Goal: Check status: Check status

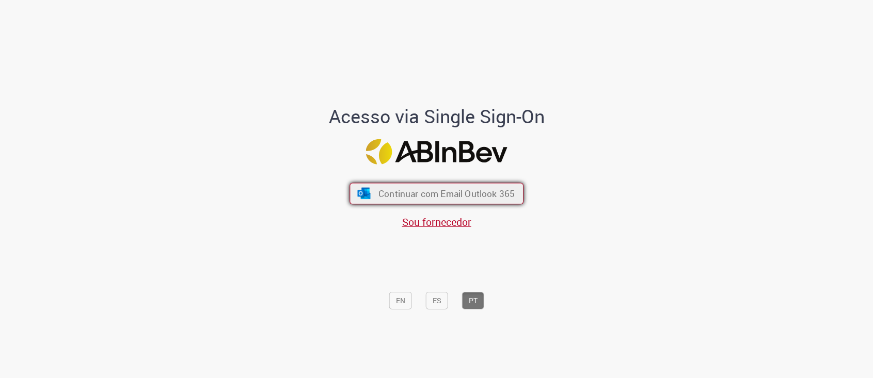
click at [444, 194] on span "Continuar com Email Outlook 365" at bounding box center [446, 193] width 136 height 12
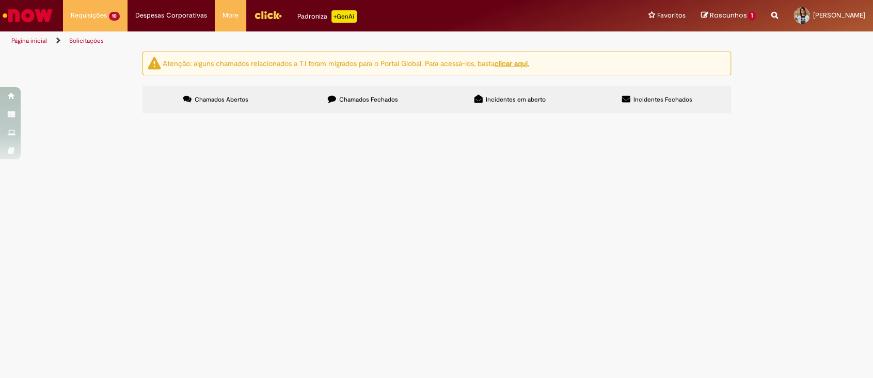
click at [0, 0] on span "Aberto" at bounding box center [0, 0] width 0 height 0
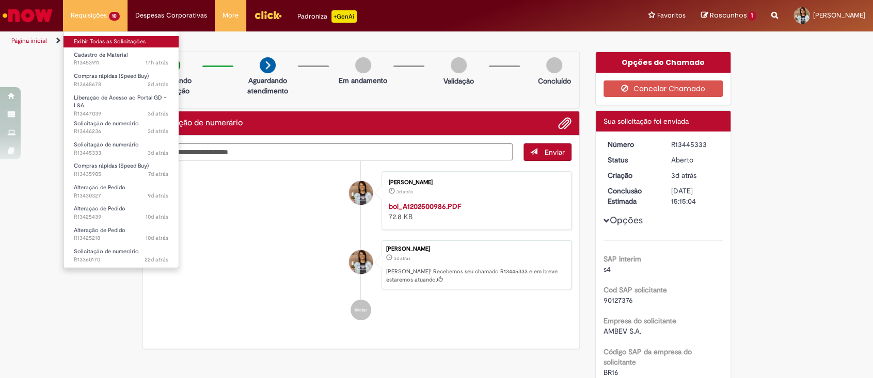
click at [100, 37] on link "Exibir Todas as Solicitações" at bounding box center [120, 41] width 115 height 11
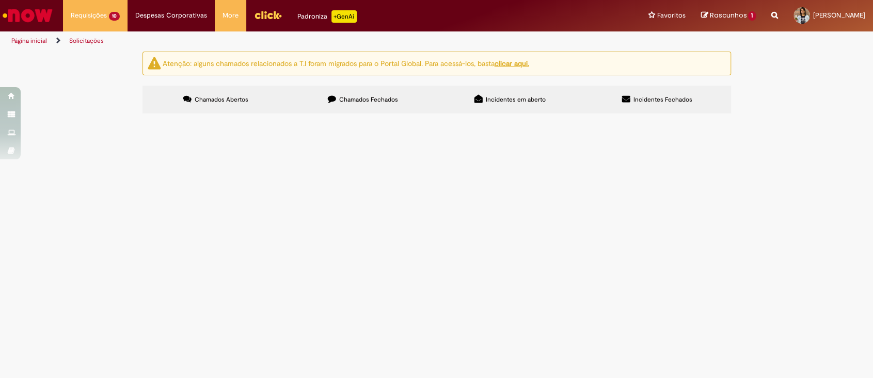
click at [0, 0] on span "Pendente Usuário" at bounding box center [0, 0] width 0 height 0
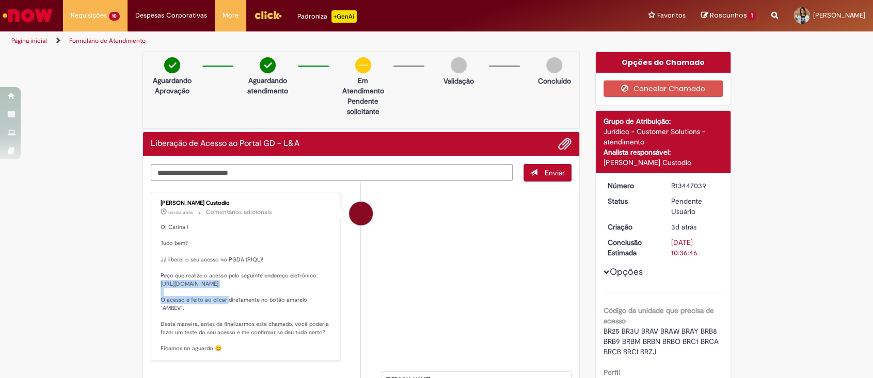
drag, startPoint x: 154, startPoint y: 285, endPoint x: 287, endPoint y: 285, distance: 132.6
click at [287, 257] on p "Oi Carina ! Tudo bem? Já liberei o seu acesso no PGDA (PIQL)! Peço que realize …" at bounding box center [246, 288] width 172 height 130
copy p "[URL][DOMAIN_NAME]"
